Goal: Information Seeking & Learning: Learn about a topic

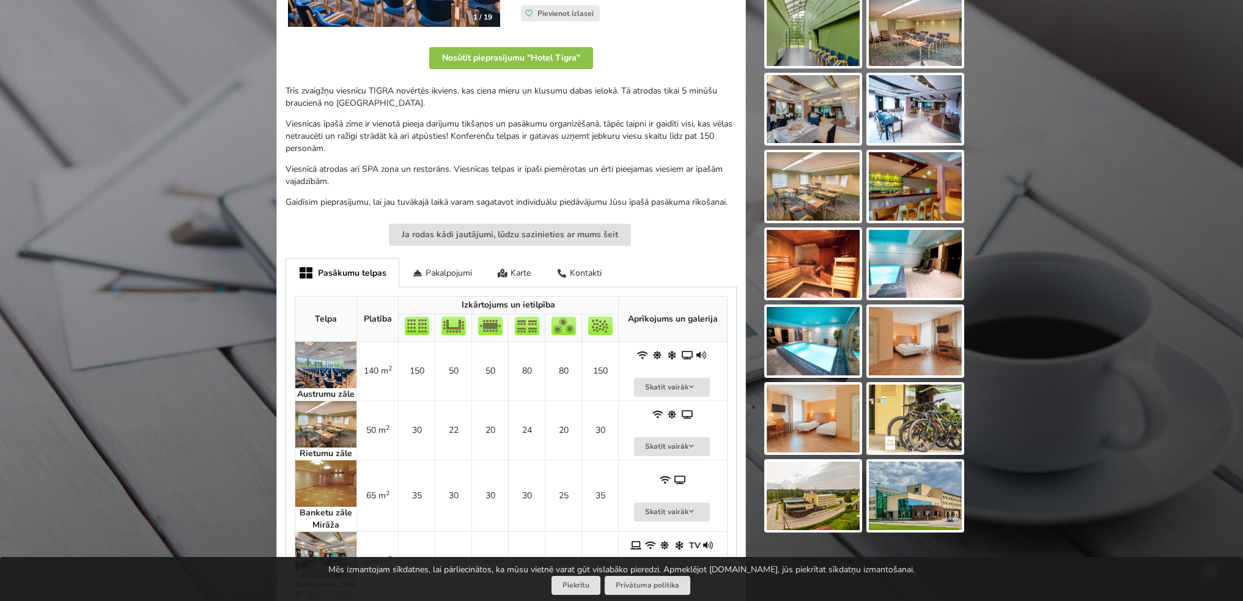
scroll to position [306, 0]
click at [670, 443] on button "Skatīt vairāk" at bounding box center [672, 445] width 76 height 19
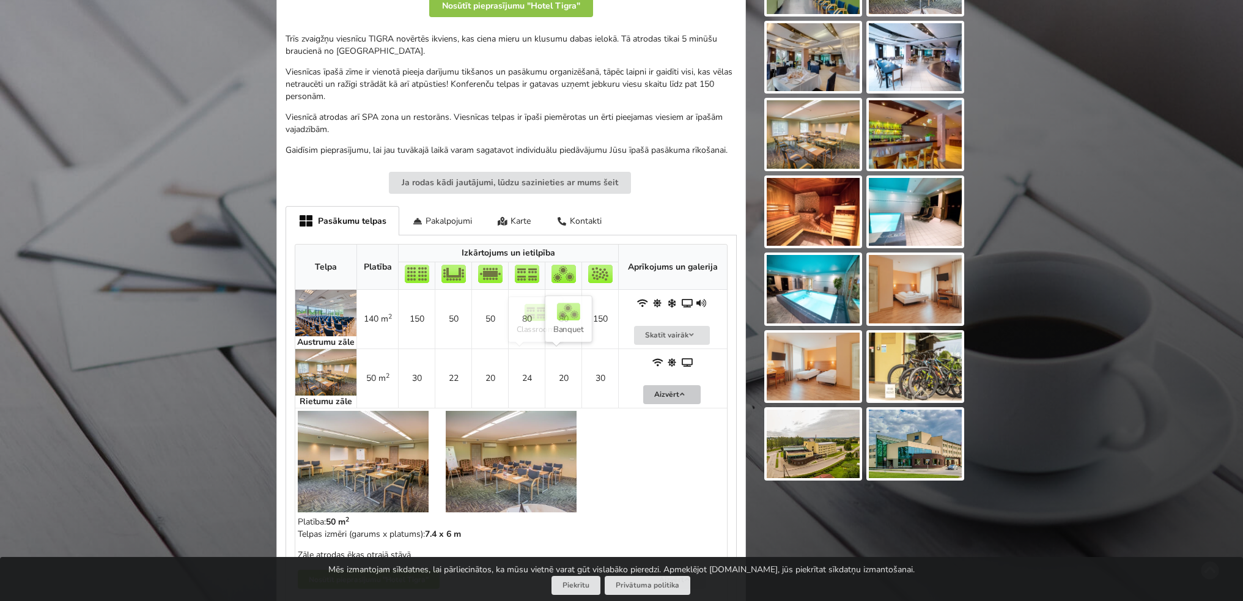
scroll to position [428, 0]
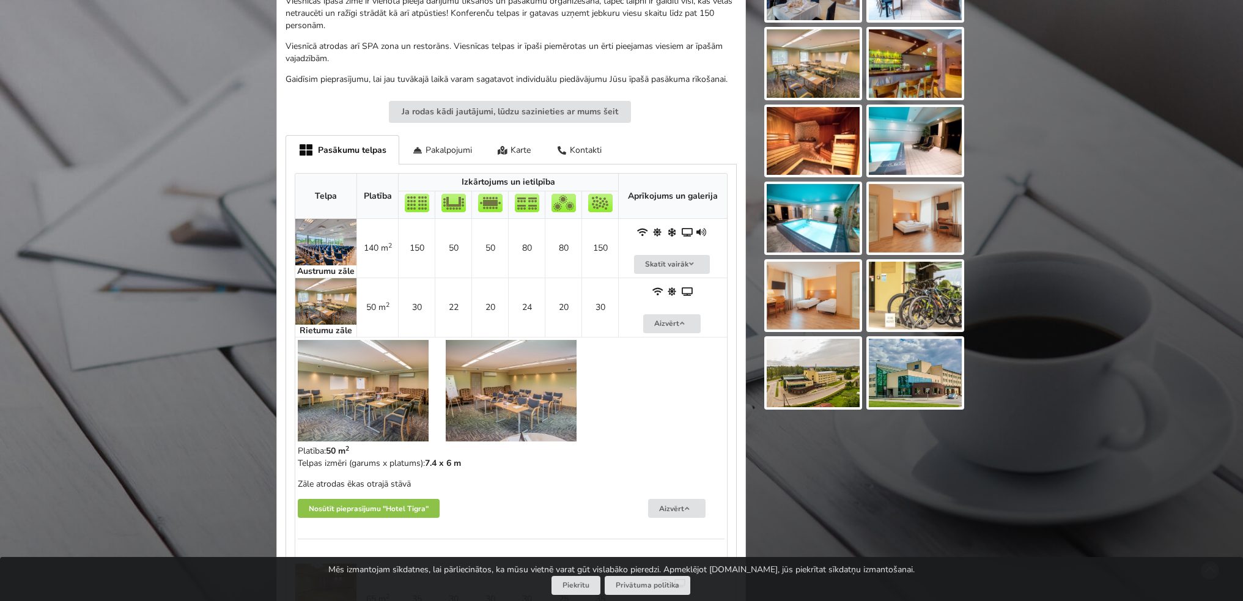
click at [388, 384] on img at bounding box center [363, 390] width 131 height 101
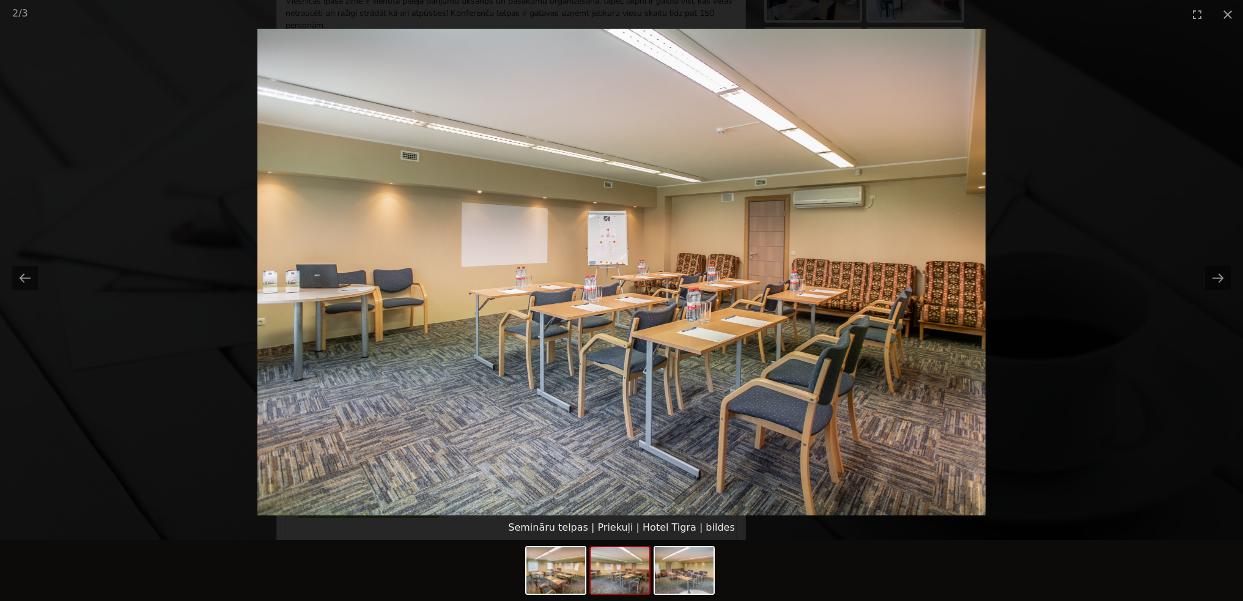
scroll to position [0, 0]
click at [1198, 281] on picture at bounding box center [621, 272] width 1243 height 487
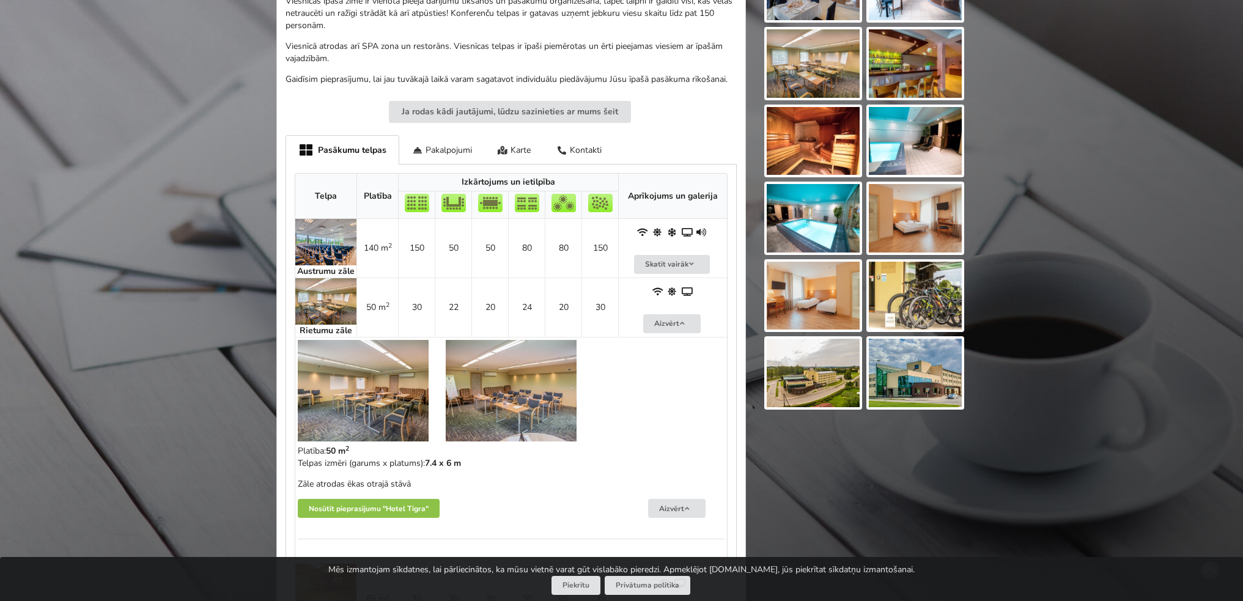
click at [346, 386] on img at bounding box center [363, 390] width 131 height 101
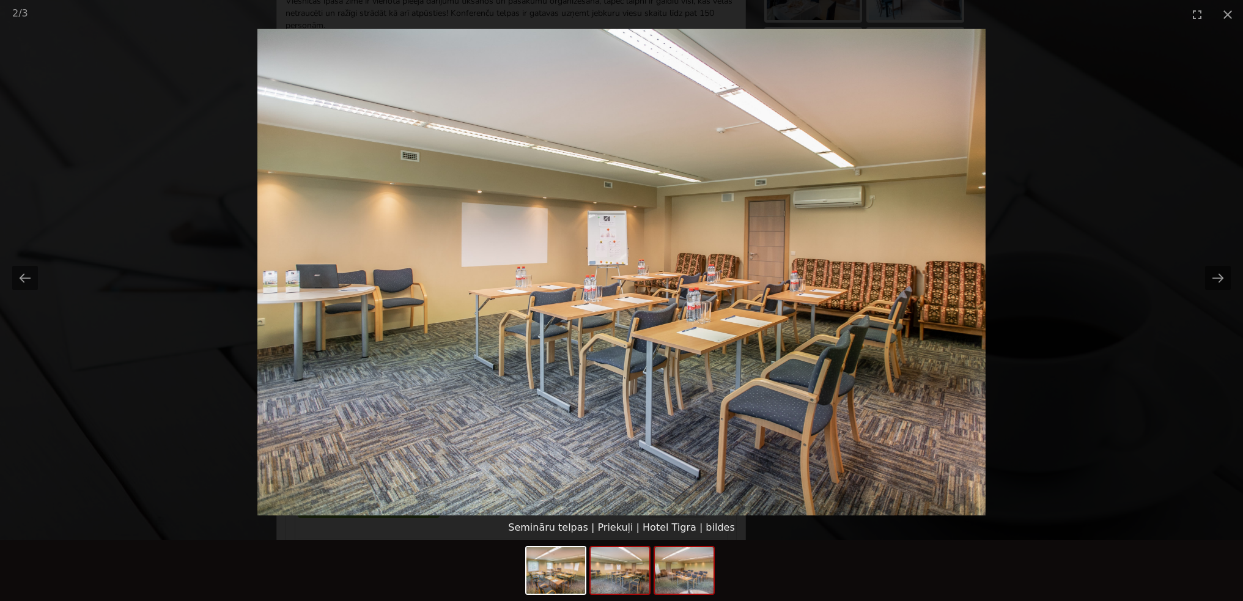
click at [668, 576] on img at bounding box center [684, 570] width 59 height 46
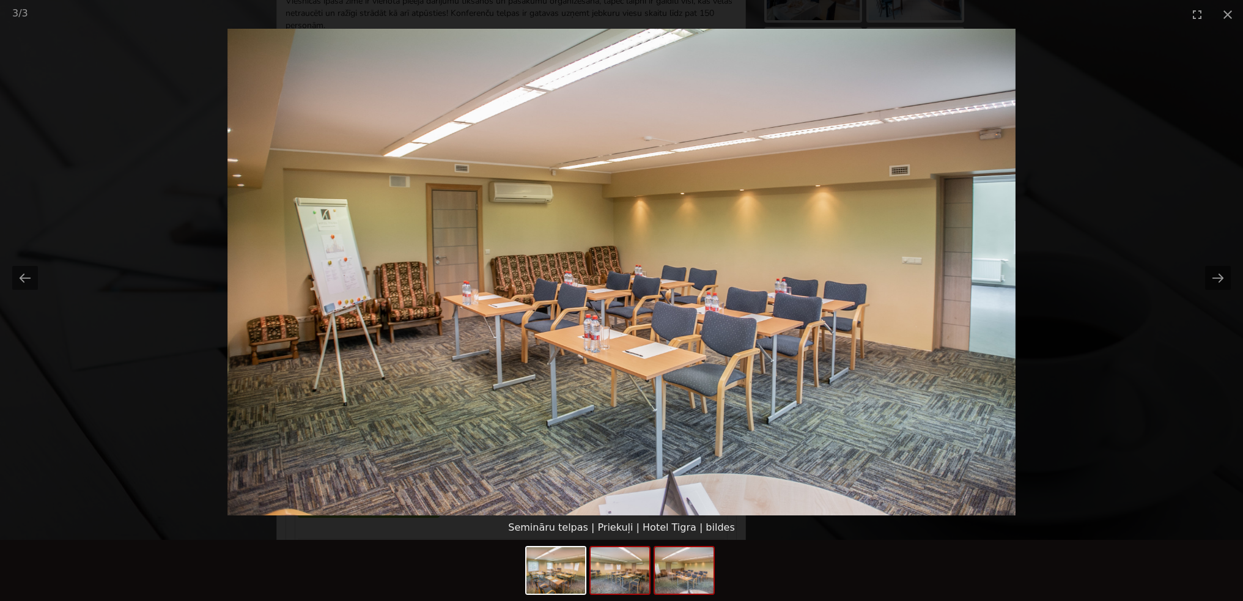
click at [614, 577] on img at bounding box center [619, 570] width 59 height 46
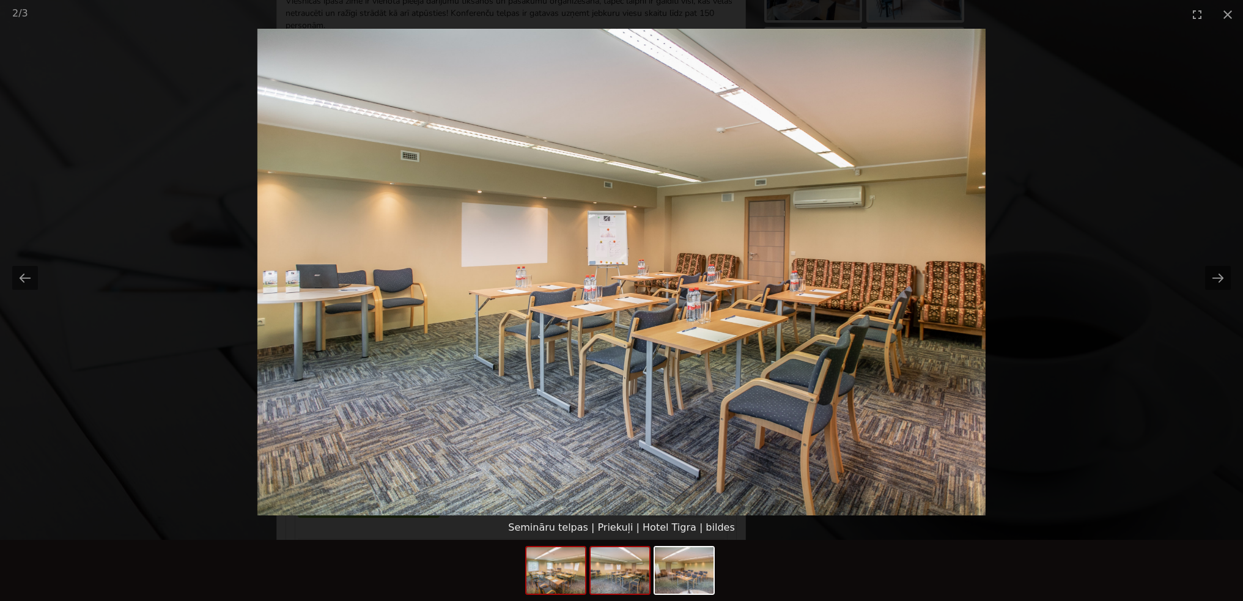
click at [565, 565] on img at bounding box center [555, 570] width 59 height 46
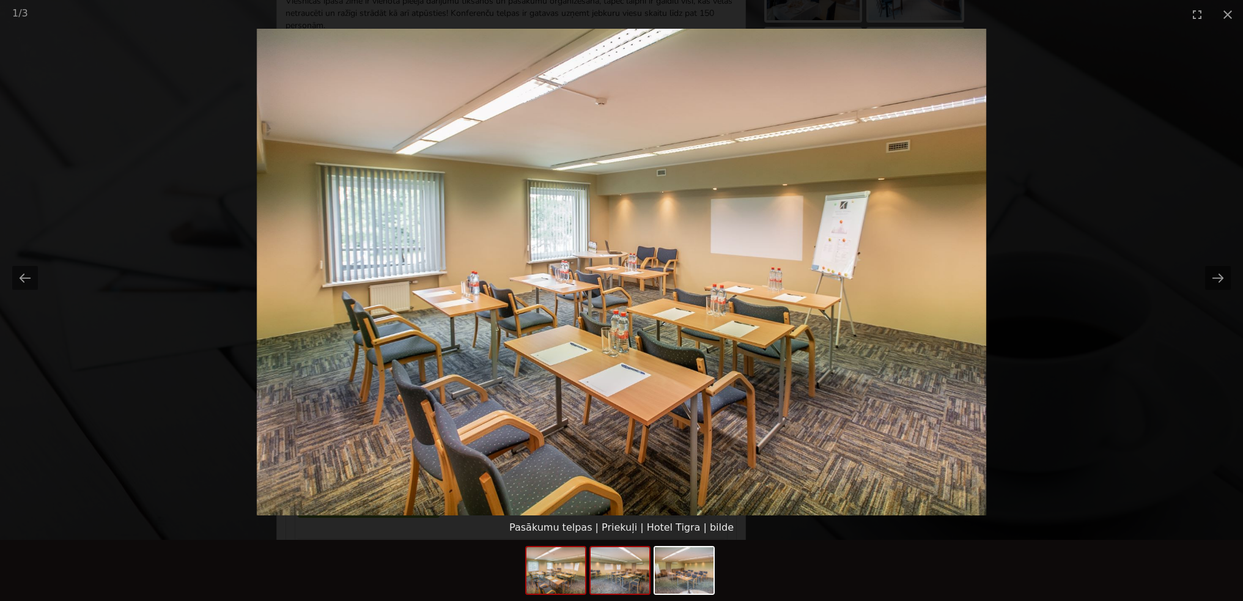
click at [636, 562] on img at bounding box center [619, 570] width 59 height 46
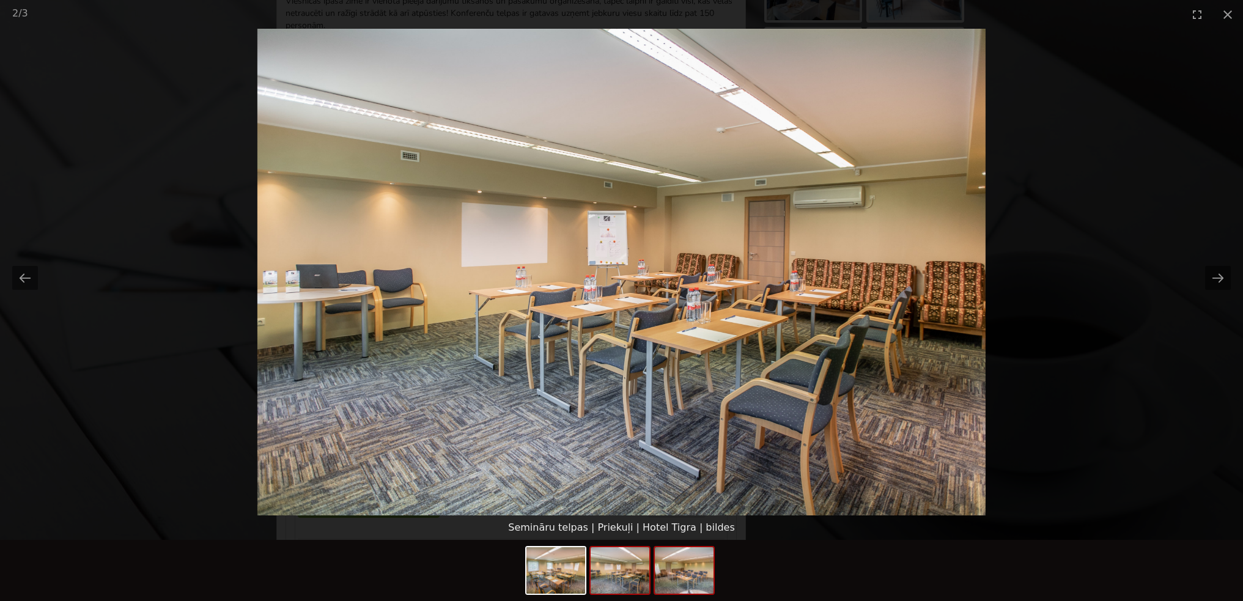
click at [690, 578] on img at bounding box center [684, 570] width 59 height 46
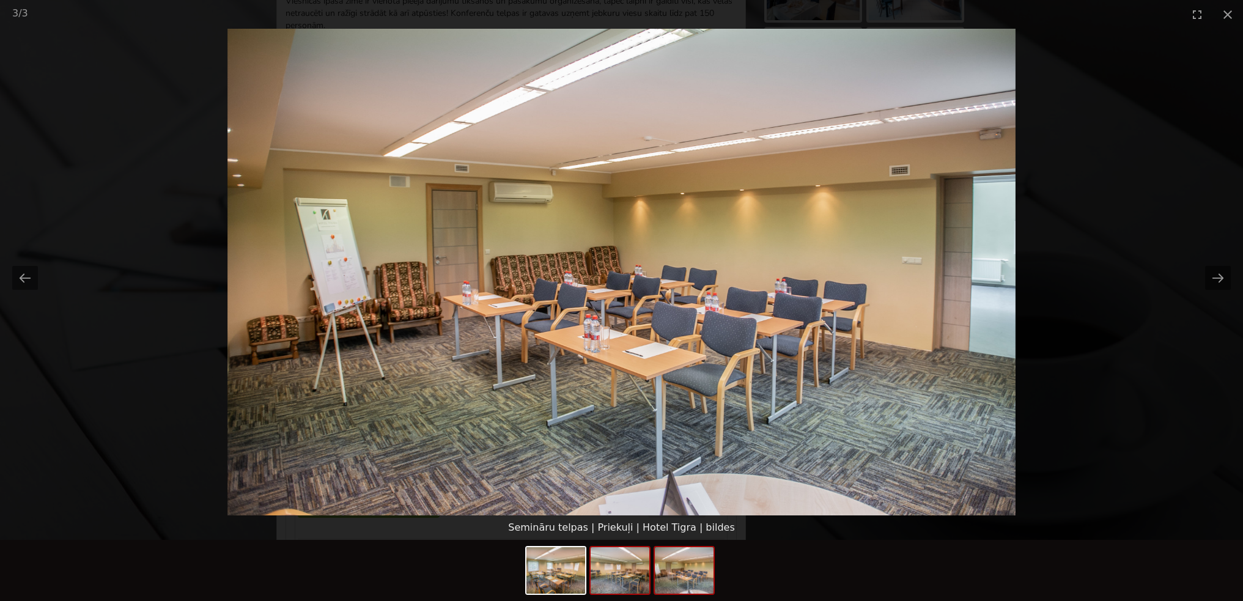
click at [620, 571] on img at bounding box center [619, 570] width 59 height 46
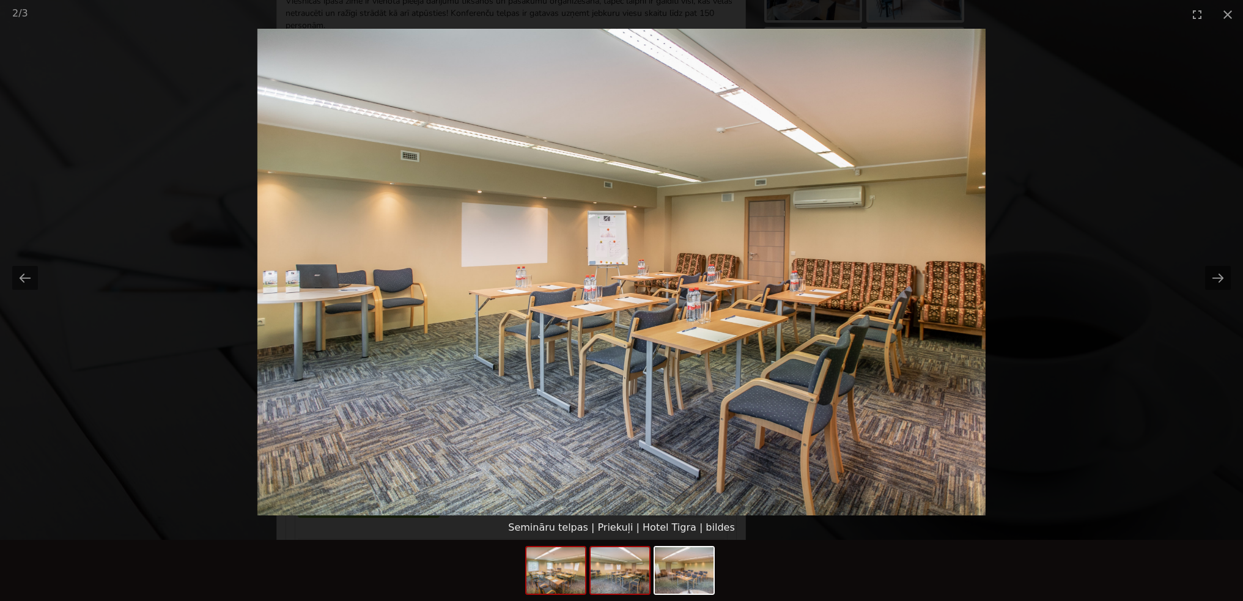
click at [540, 579] on img at bounding box center [555, 570] width 59 height 46
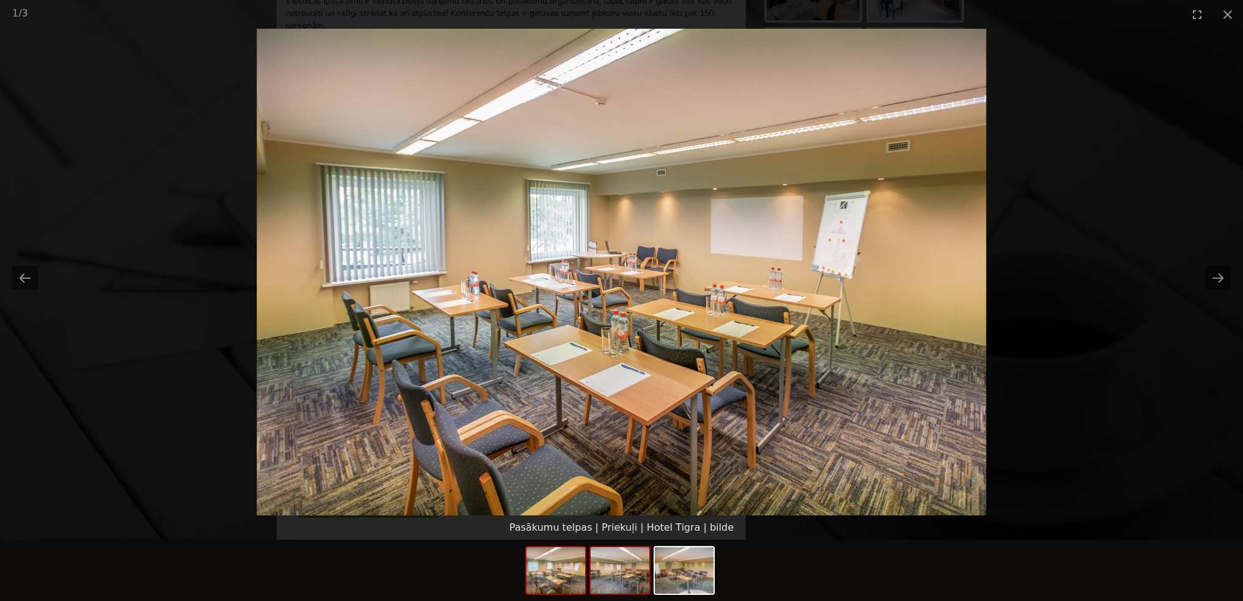
click at [633, 577] on img at bounding box center [619, 570] width 59 height 46
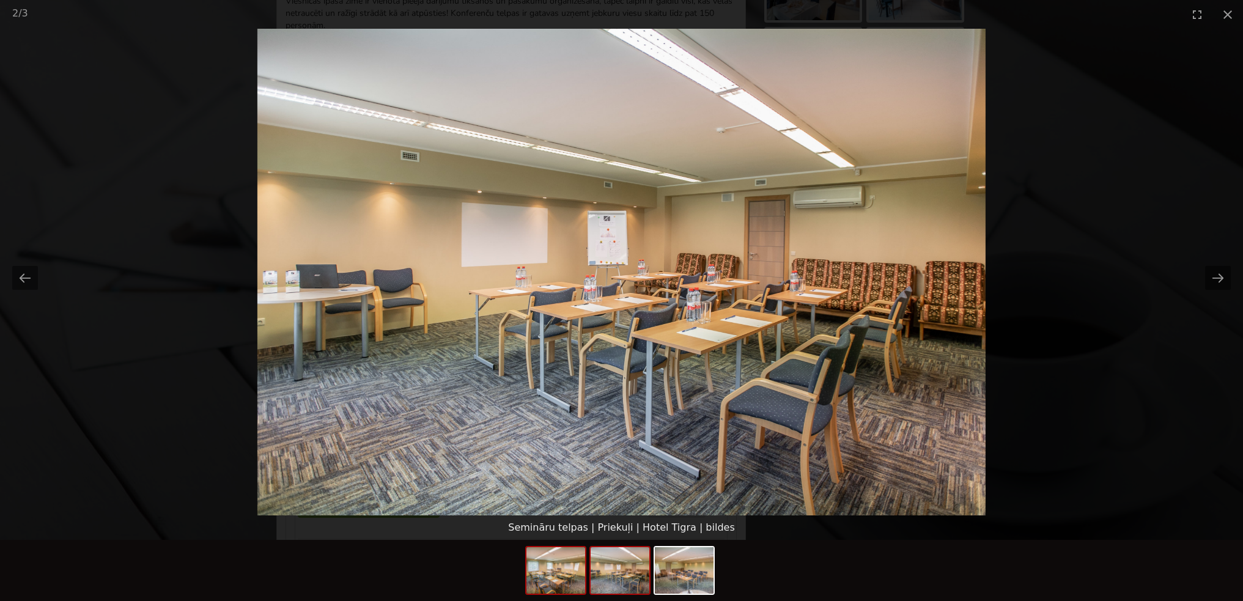
click at [573, 579] on img at bounding box center [555, 570] width 59 height 46
